Goal: Task Accomplishment & Management: Manage account settings

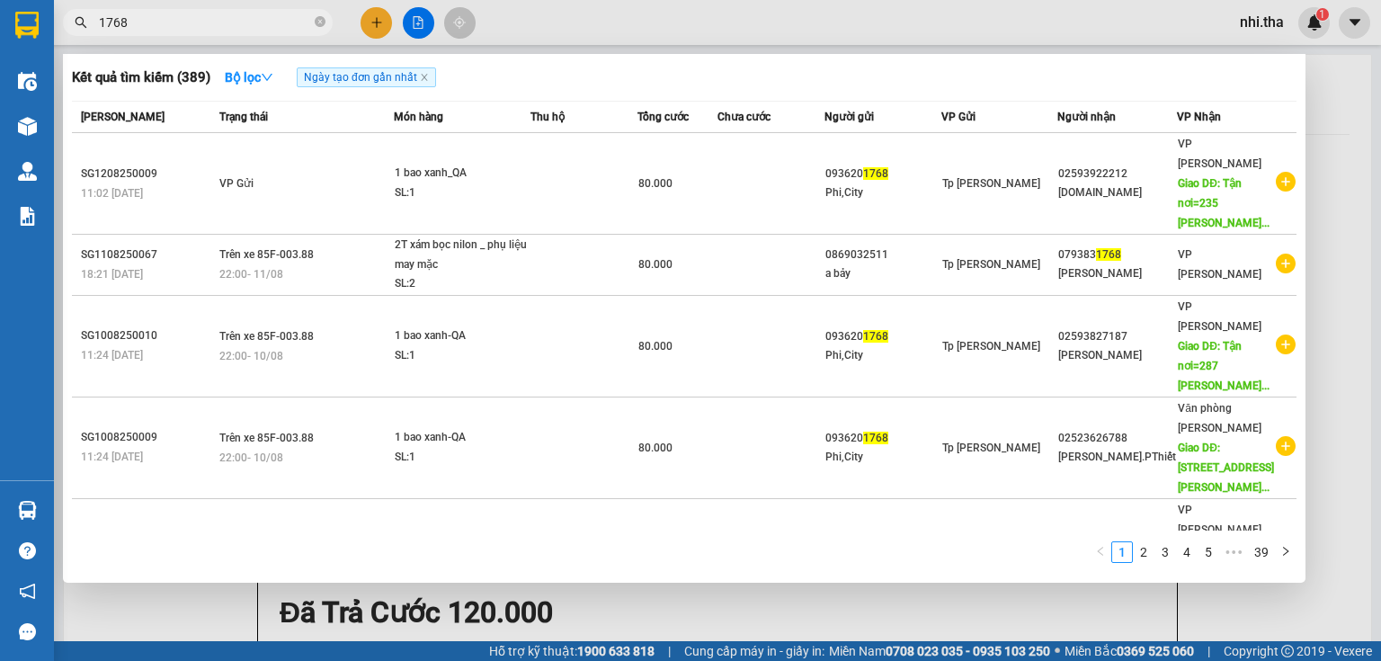
click at [257, 25] on input "1768" at bounding box center [205, 23] width 212 height 20
click at [225, 16] on input "1768" at bounding box center [205, 23] width 212 height 20
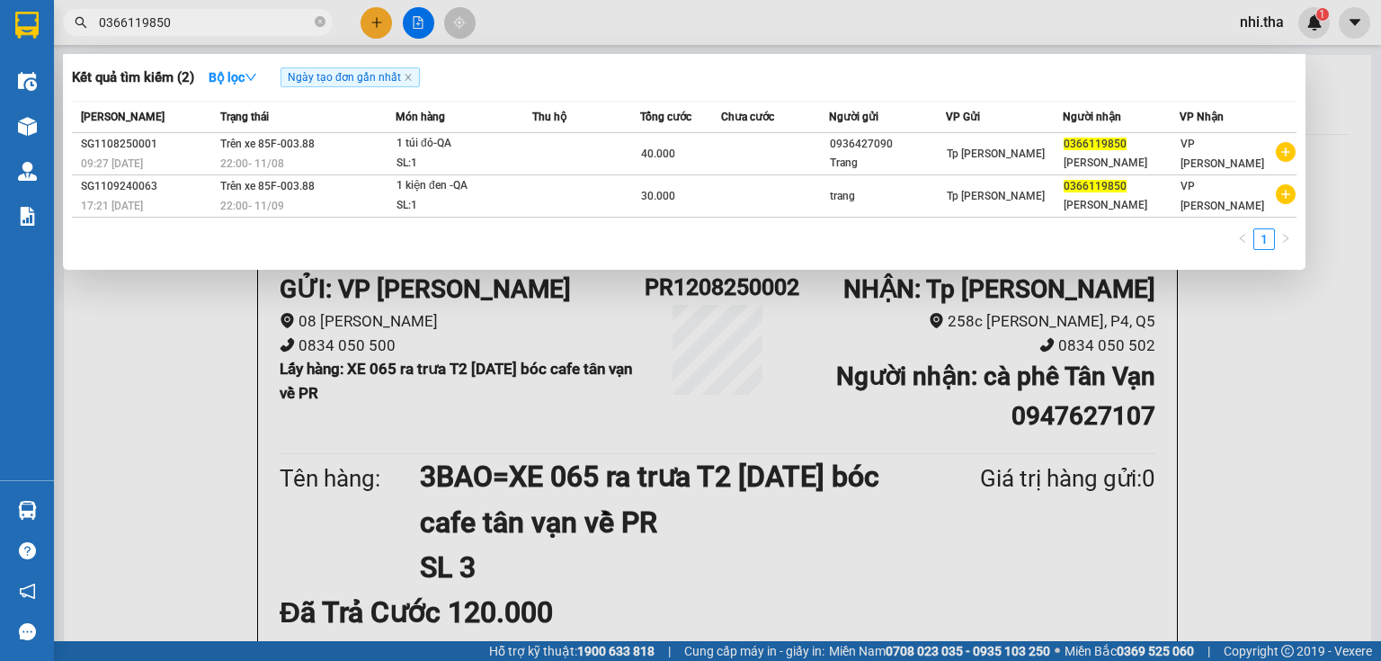
click at [219, 25] on input "0366119850" at bounding box center [205, 23] width 212 height 20
click at [219, 24] on input "0366119850" at bounding box center [205, 23] width 212 height 20
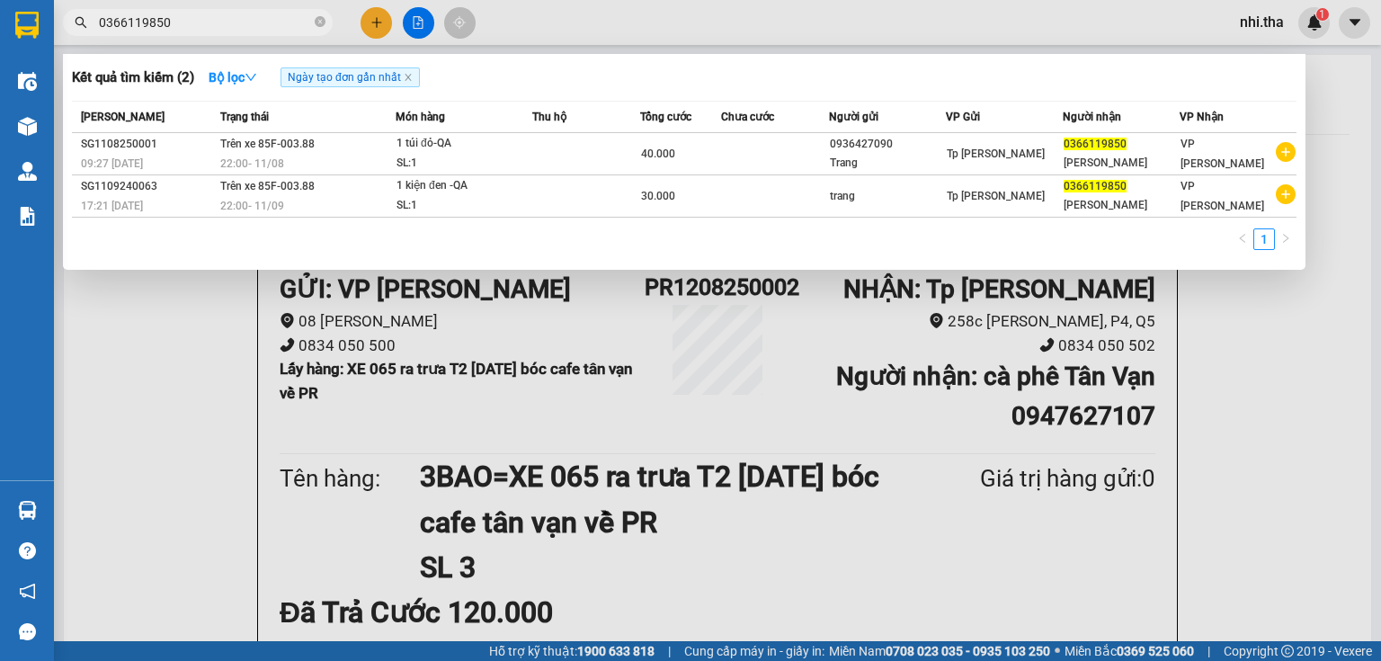
click at [219, 24] on input "0366119850" at bounding box center [205, 23] width 212 height 20
drag, startPoint x: 219, startPoint y: 24, endPoint x: 243, endPoint y: 19, distance: 24.0
click at [223, 24] on input "0366119850" at bounding box center [205, 23] width 212 height 20
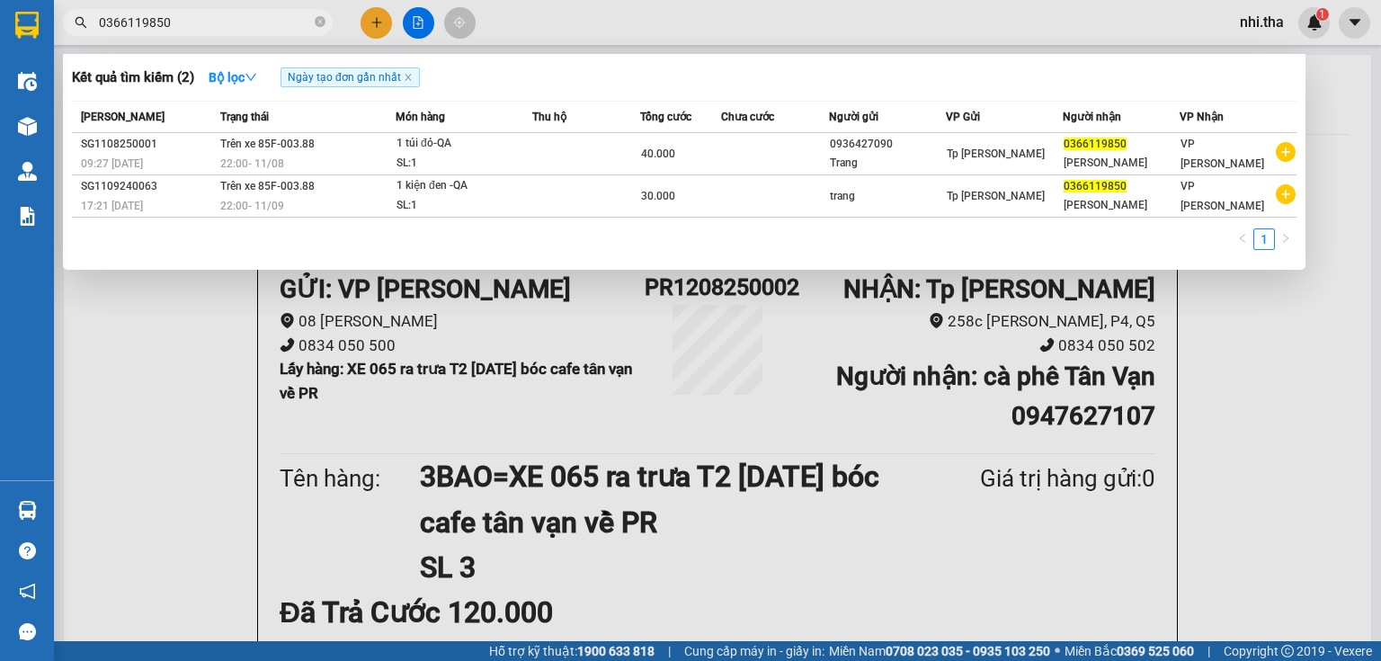
click at [243, 19] on input "0366119850" at bounding box center [205, 23] width 212 height 20
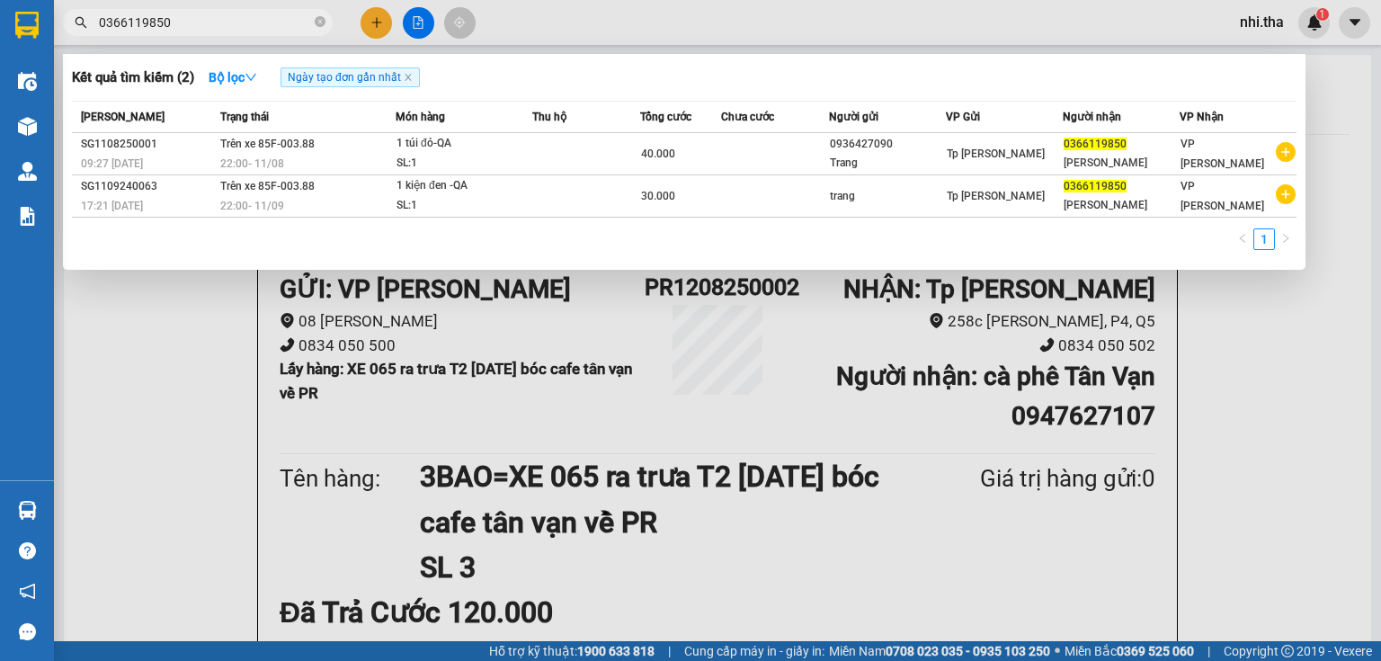
click at [243, 19] on input "0366119850" at bounding box center [205, 23] width 212 height 20
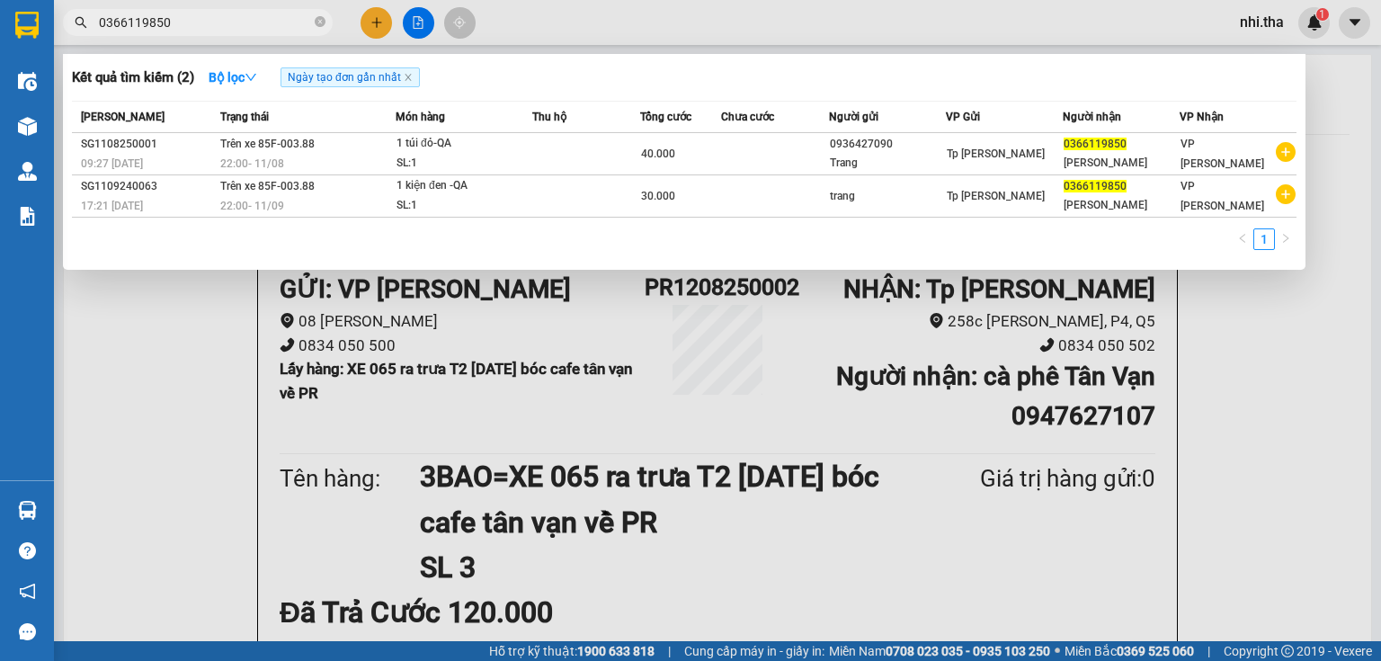
click at [243, 19] on input "0366119850" at bounding box center [205, 23] width 212 height 20
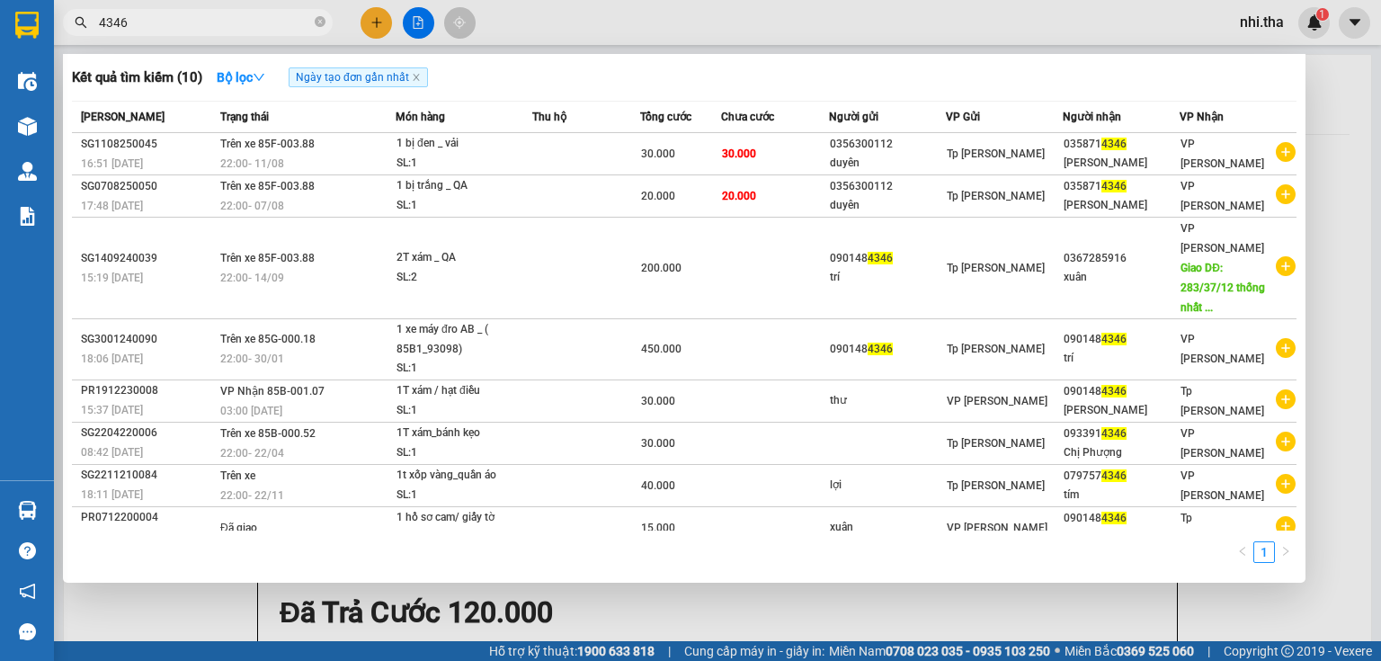
type input "4346"
click at [1258, 25] on div at bounding box center [690, 330] width 1381 height 661
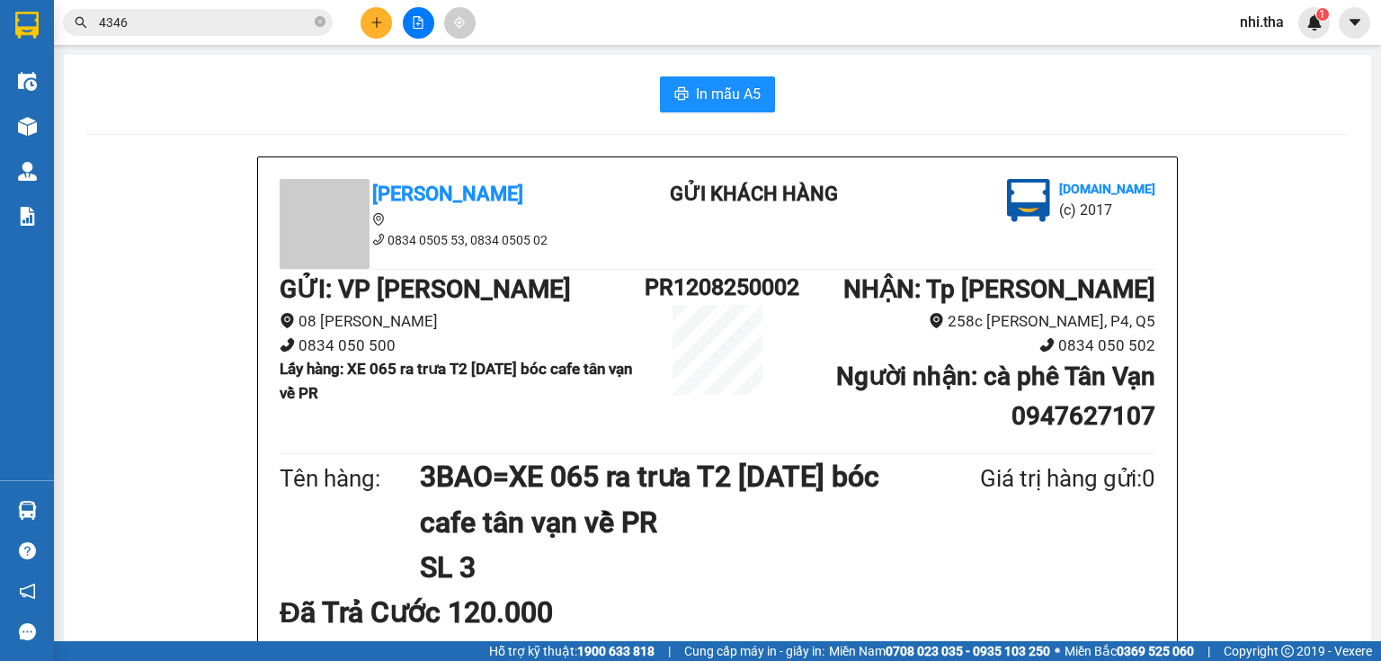
click at [1258, 25] on span "nhi.tha" at bounding box center [1261, 22] width 73 height 22
click at [1257, 54] on span "Đăng xuất" at bounding box center [1291, 56] width 76 height 20
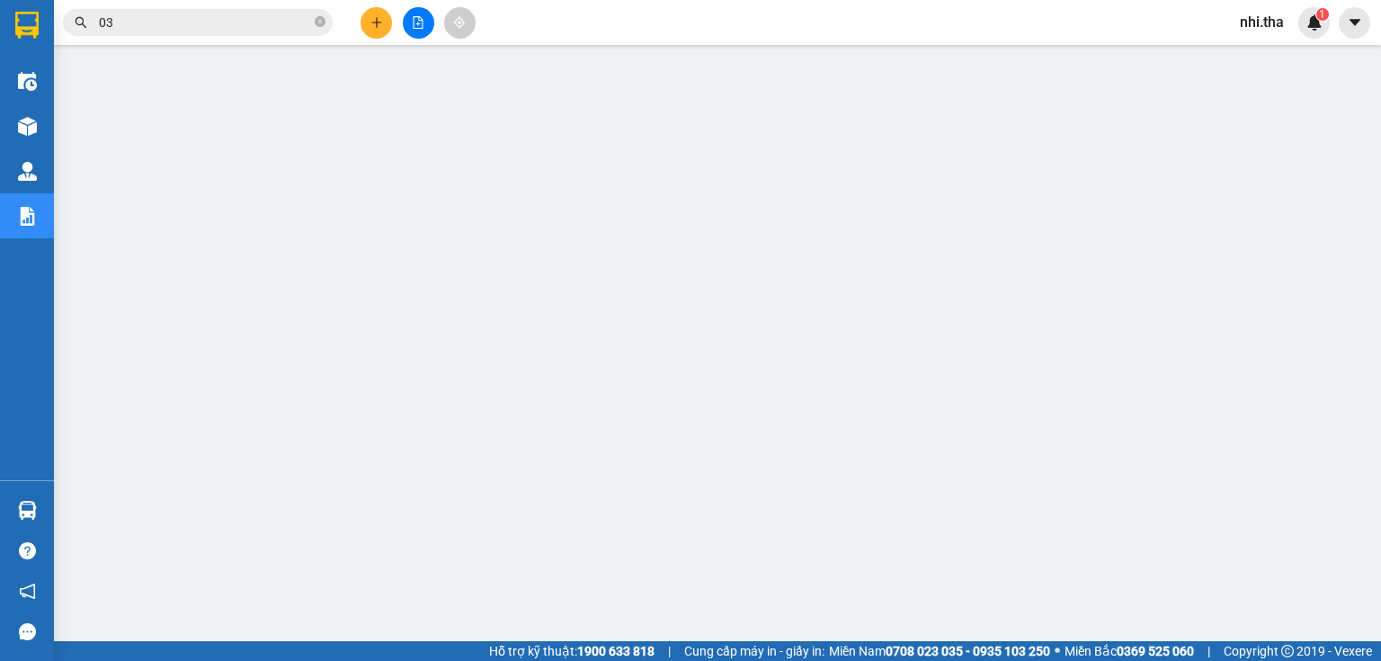
click at [1269, 29] on span "nhi.tha" at bounding box center [1261, 22] width 73 height 22
click at [1251, 25] on span "nhi.tha" at bounding box center [1261, 22] width 73 height 22
click at [1253, 26] on span "nhi.tha" at bounding box center [1261, 22] width 73 height 22
click at [1259, 50] on main at bounding box center [690, 320] width 1381 height 641
